Goal: Complete application form: Complete application form

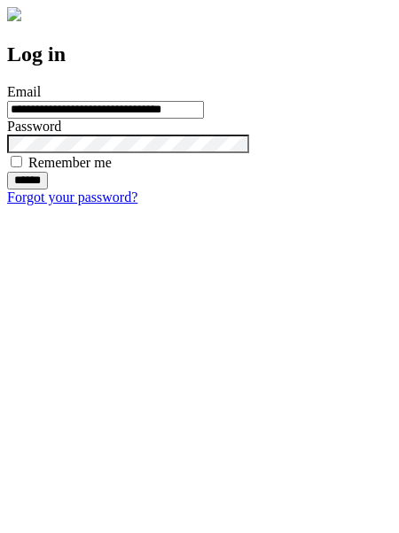
type input "**********"
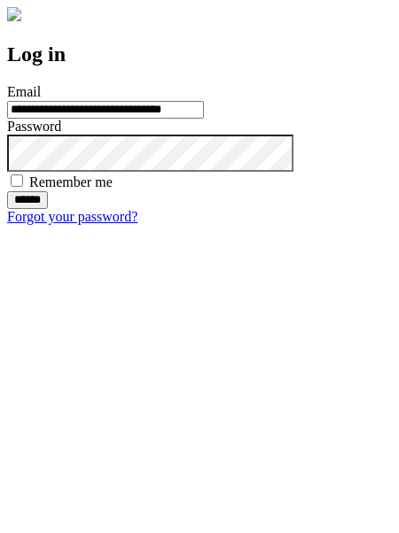
click at [48, 209] on input "******" at bounding box center [27, 200] width 41 height 18
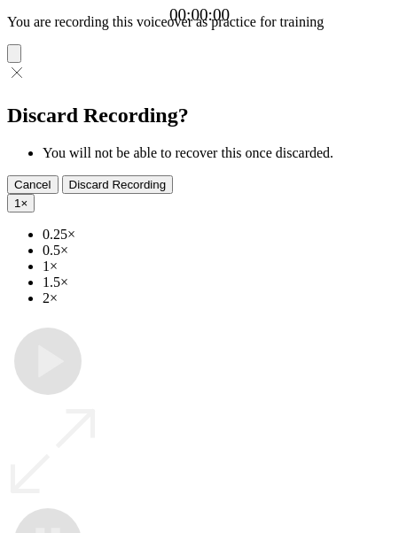
type input "**********"
